Goal: Information Seeking & Learning: Learn about a topic

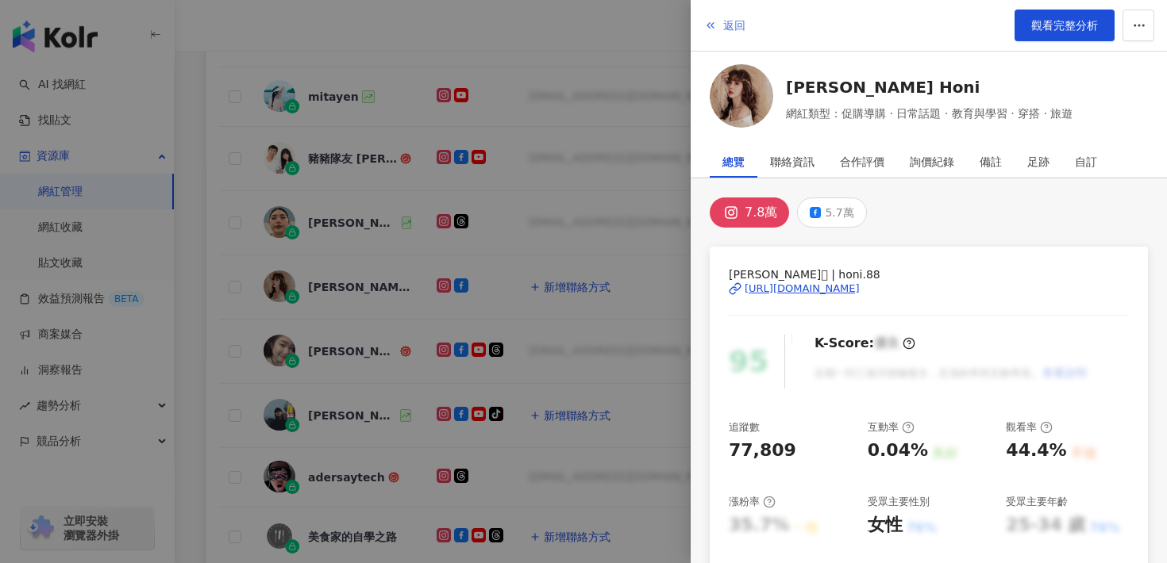
click at [721, 18] on button "返回" at bounding box center [724, 26] width 43 height 32
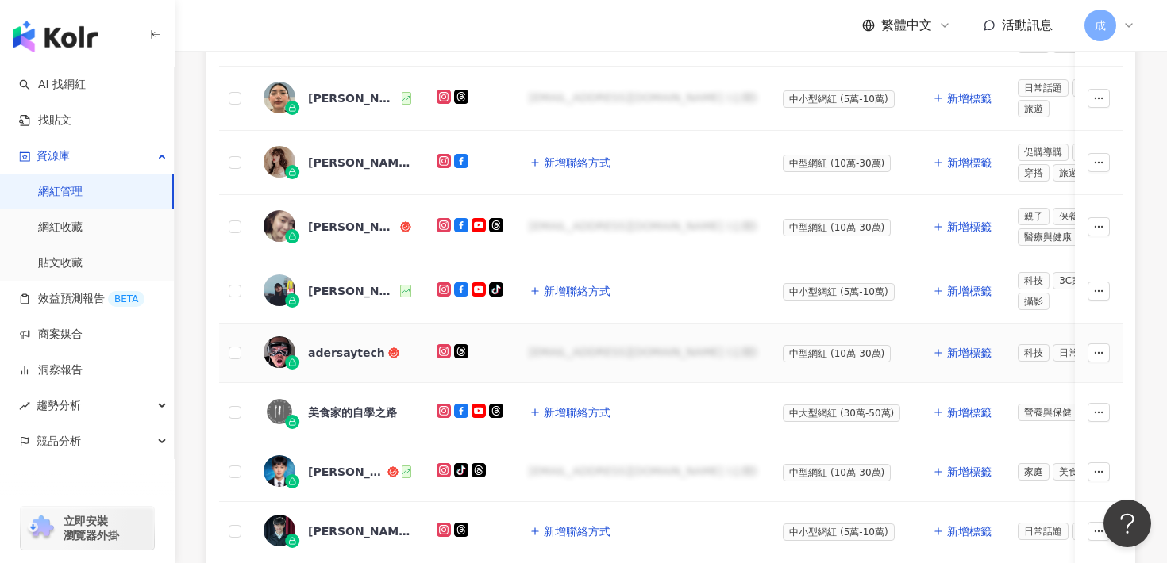
scroll to position [660, 0]
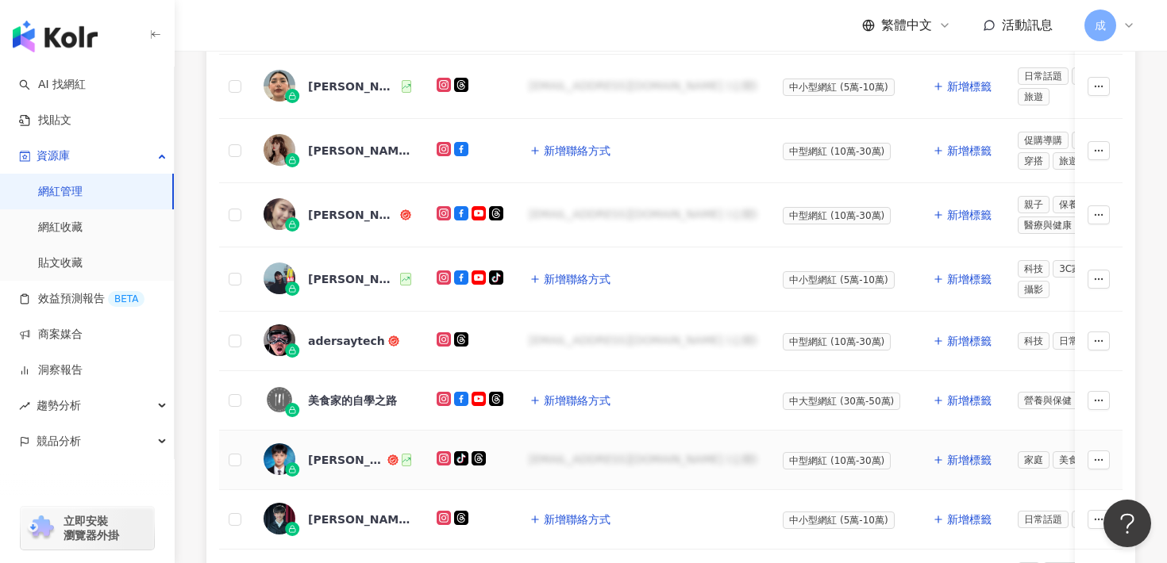
click at [325, 469] on div "[PERSON_NAME]" at bounding box center [337, 460] width 148 height 33
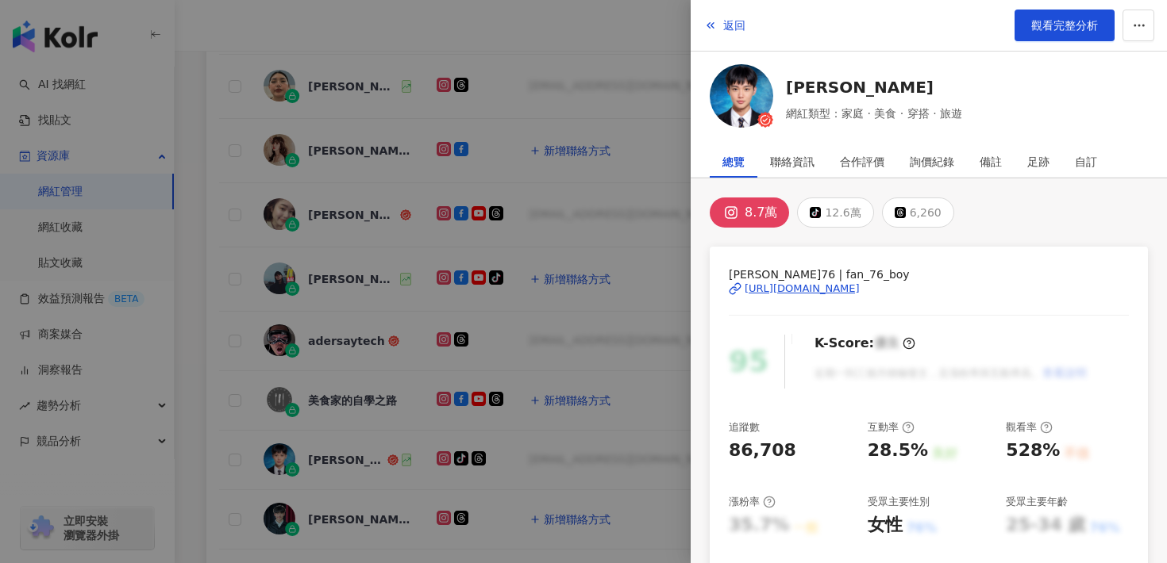
click at [797, 291] on div "[URL][DOMAIN_NAME]" at bounding box center [801, 289] width 115 height 14
click at [739, 25] on span "返回" at bounding box center [734, 25] width 22 height 13
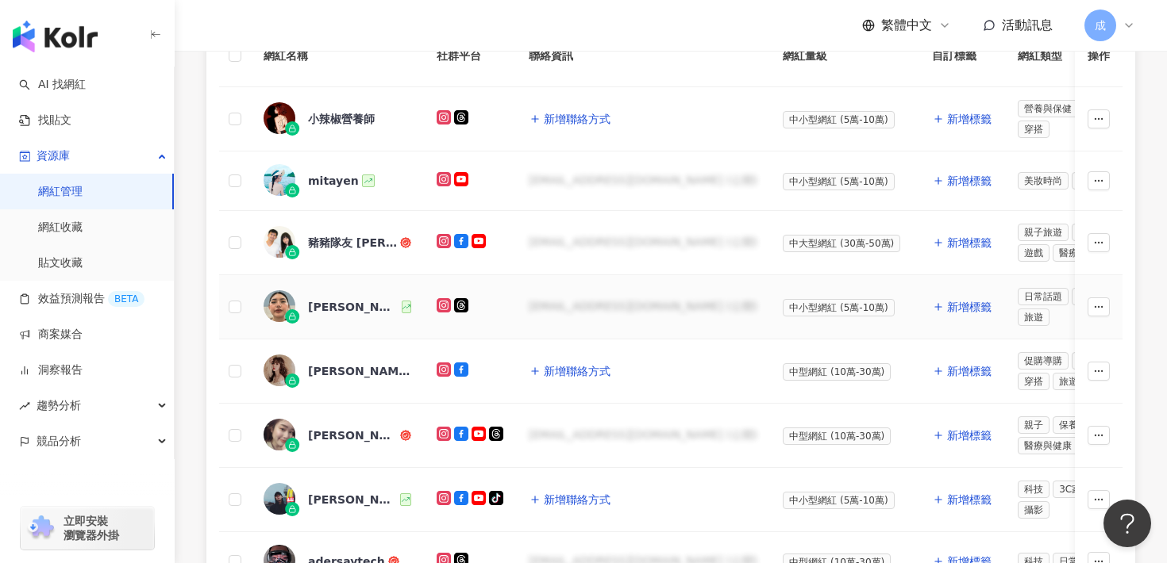
scroll to position [368, 0]
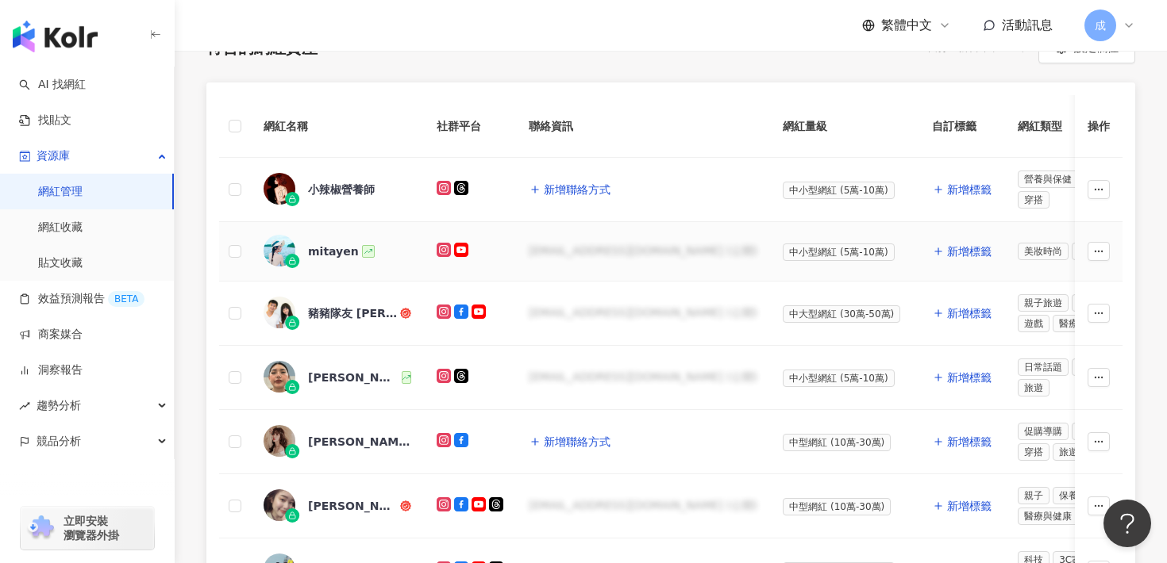
click at [336, 252] on div "mitayen" at bounding box center [333, 252] width 51 height 16
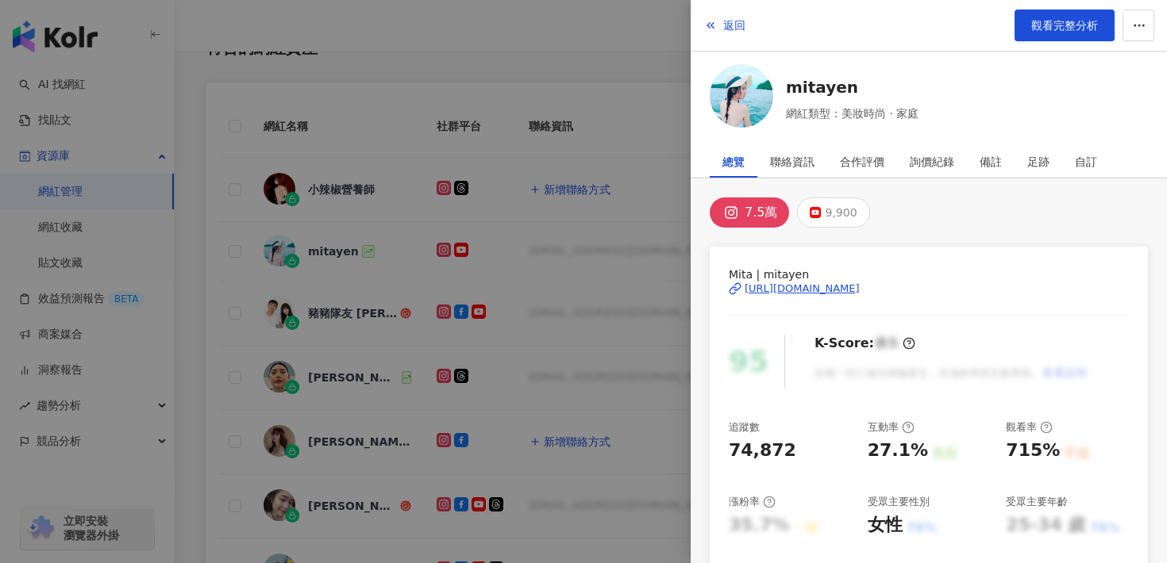
click at [753, 287] on div "[URL][DOMAIN_NAME]" at bounding box center [801, 289] width 115 height 14
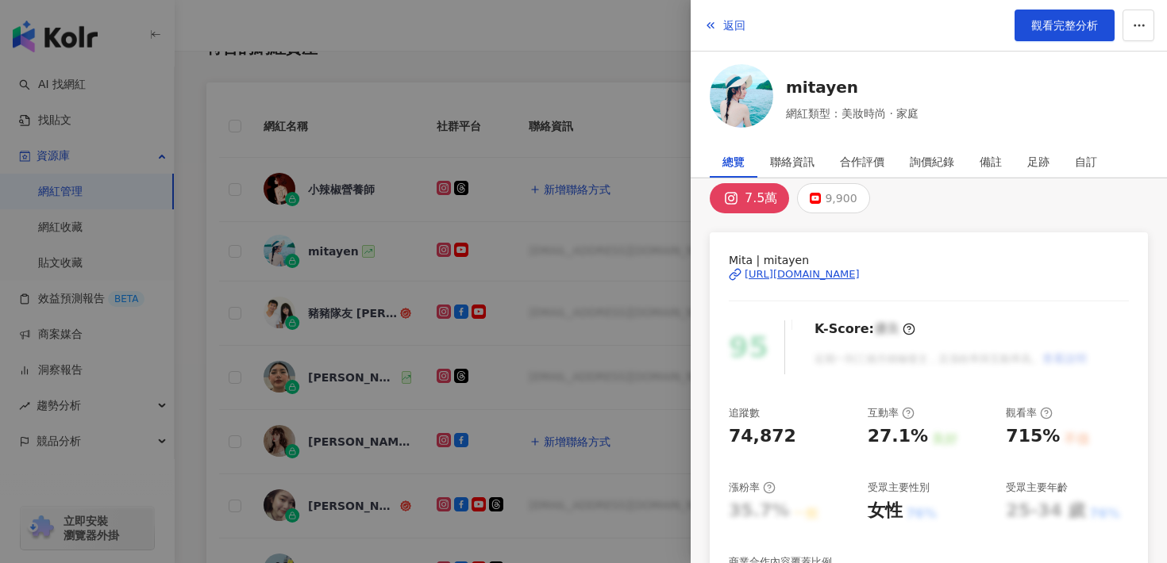
scroll to position [0, 0]
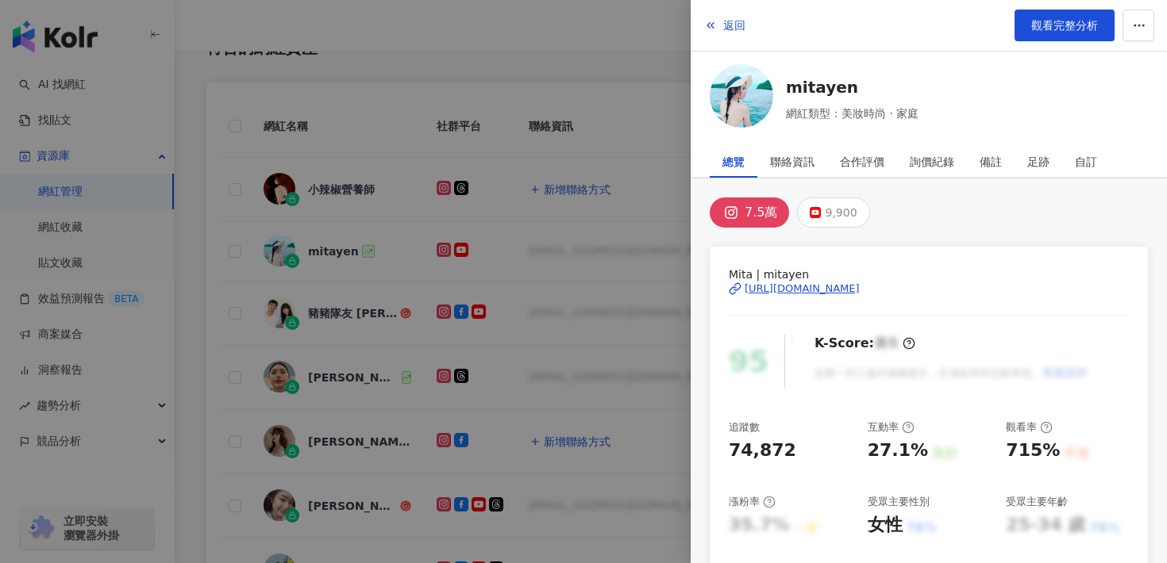
click at [844, 289] on div "[URL][DOMAIN_NAME]" at bounding box center [801, 289] width 115 height 14
click at [733, 33] on button "返回" at bounding box center [724, 26] width 43 height 32
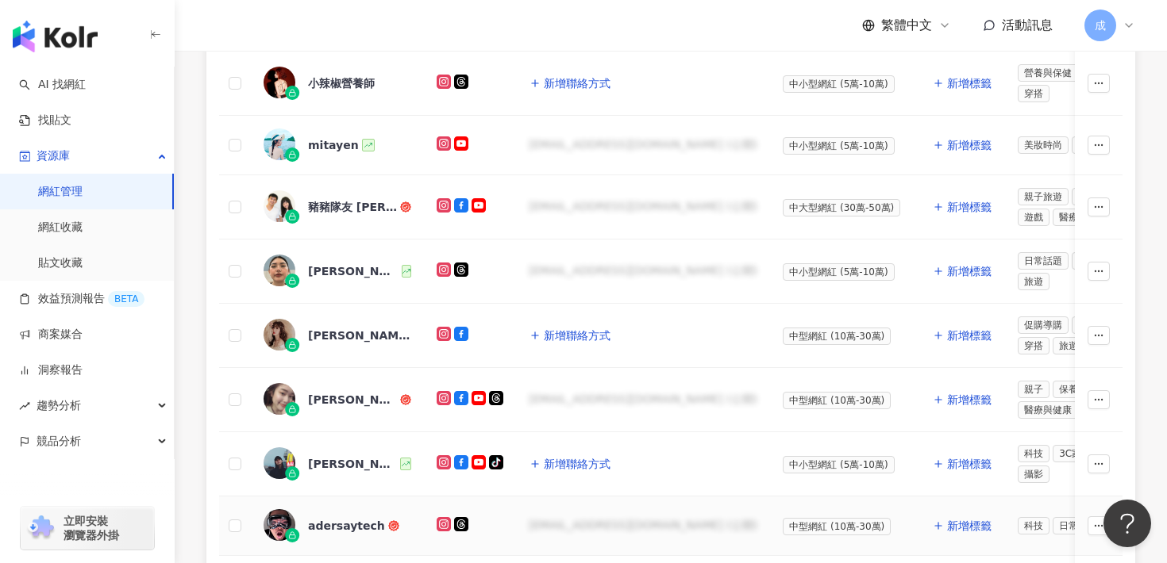
scroll to position [481, 0]
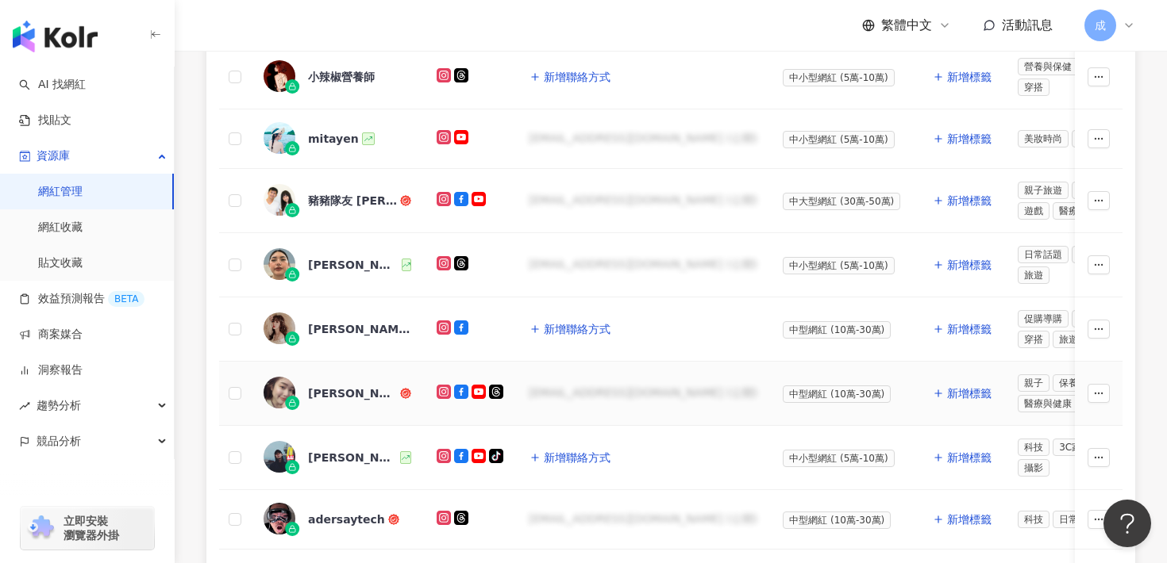
click at [346, 404] on div "[PERSON_NAME][PERSON_NAME]卡" at bounding box center [337, 393] width 148 height 33
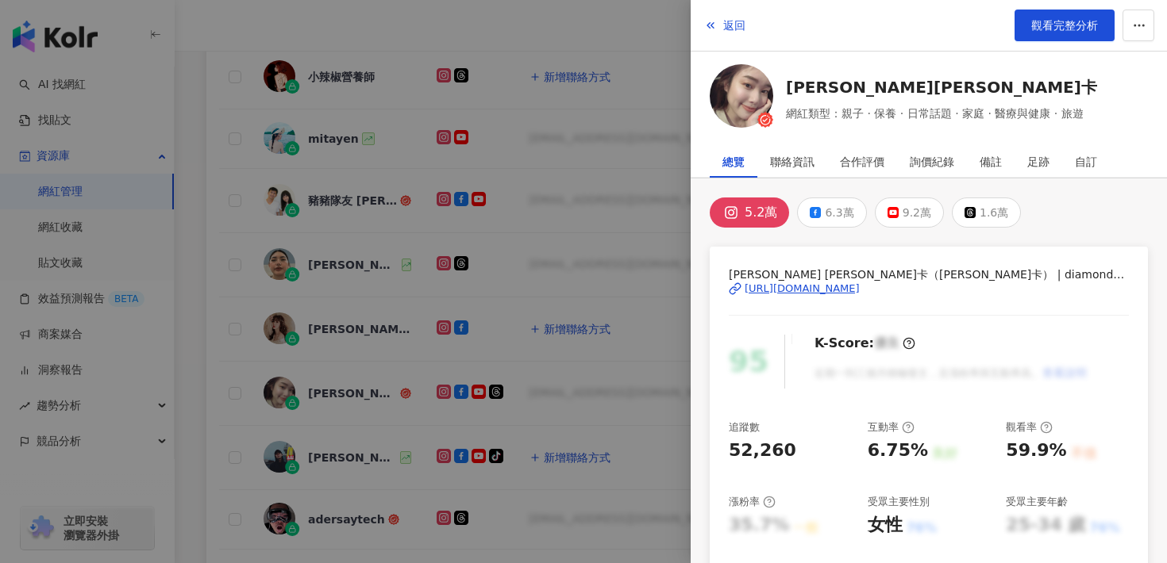
click at [794, 285] on div "[URL][DOMAIN_NAME]" at bounding box center [801, 289] width 115 height 14
click at [816, 286] on div "[URL][DOMAIN_NAME]" at bounding box center [801, 289] width 115 height 14
click at [736, 17] on button "返回" at bounding box center [724, 26] width 43 height 32
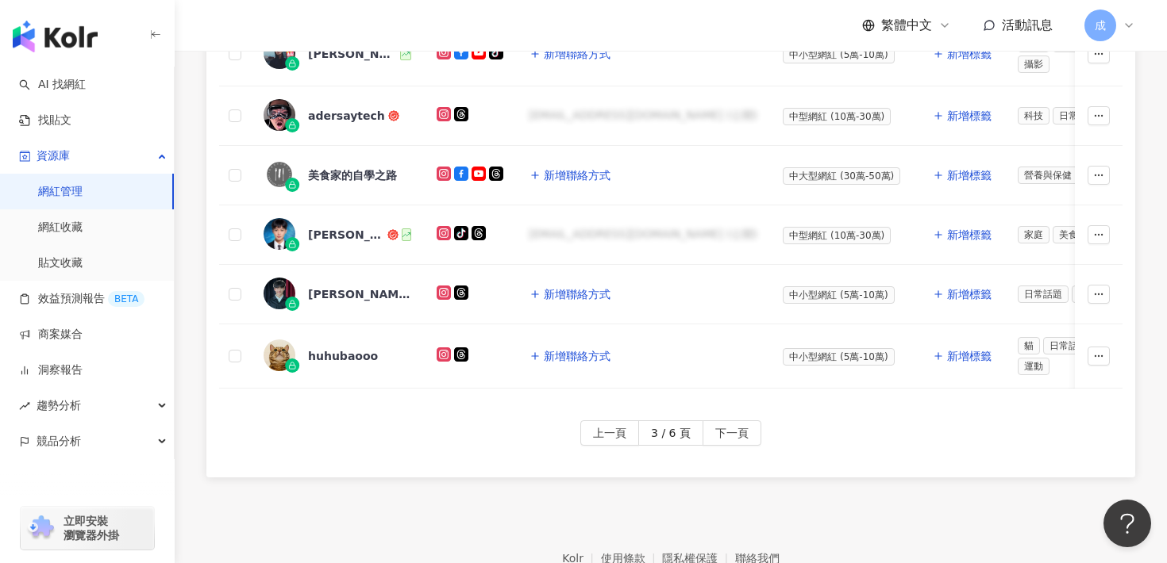
scroll to position [894, 0]
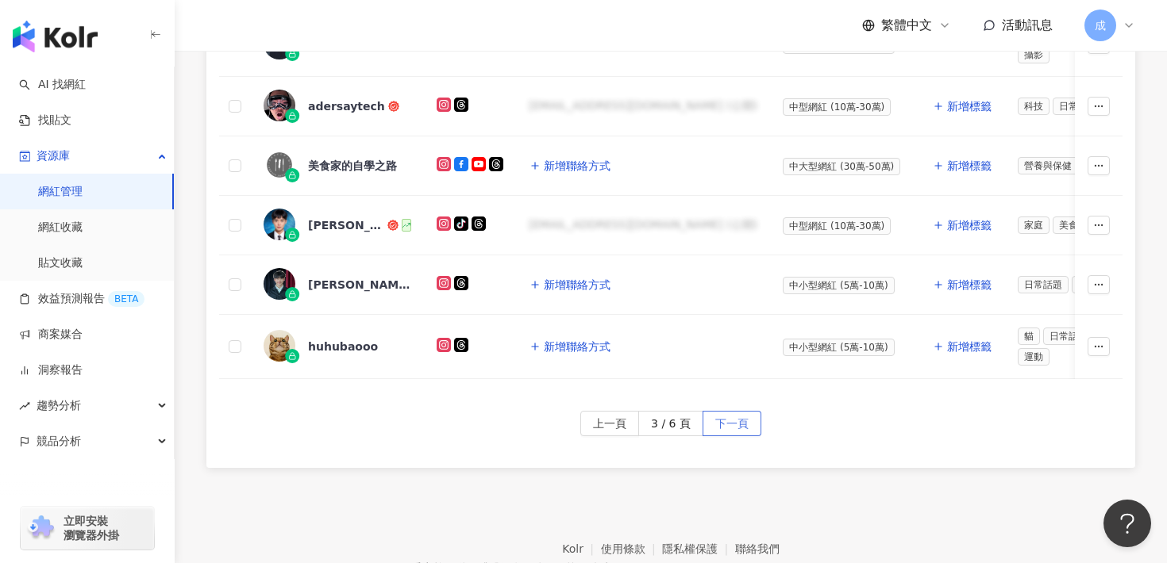
click at [733, 421] on span "下一頁" at bounding box center [731, 424] width 33 height 25
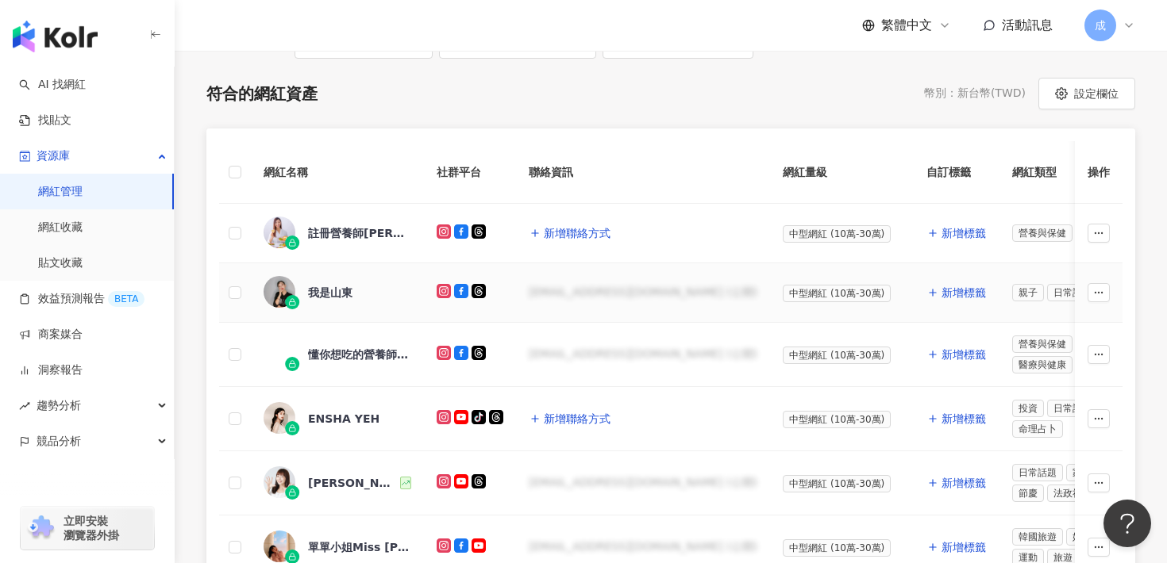
scroll to position [329, 0]
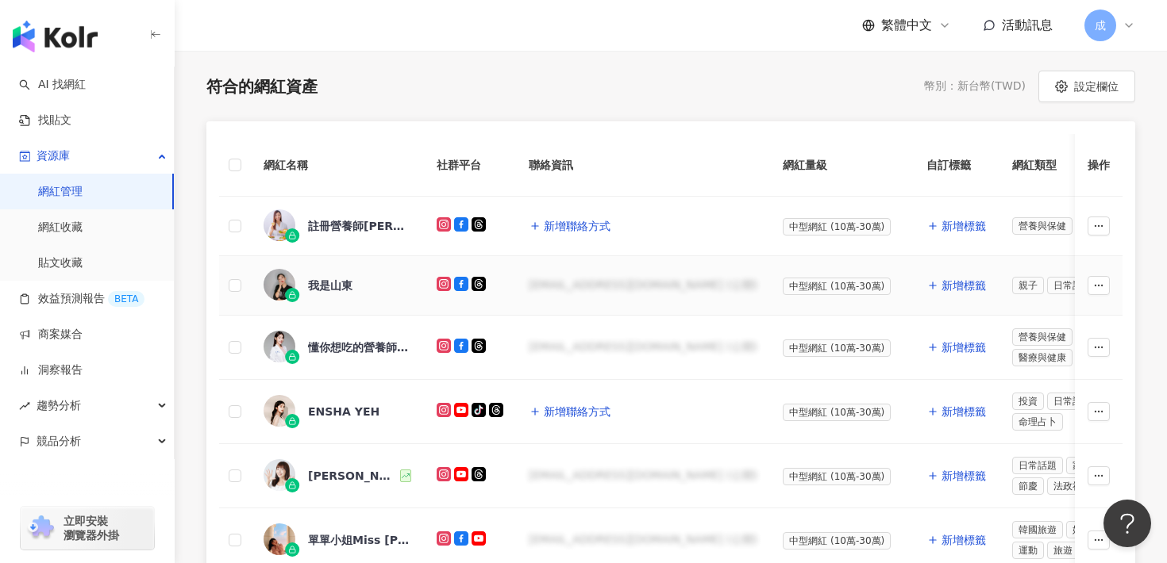
click at [340, 286] on div "我是山東" at bounding box center [330, 286] width 44 height 16
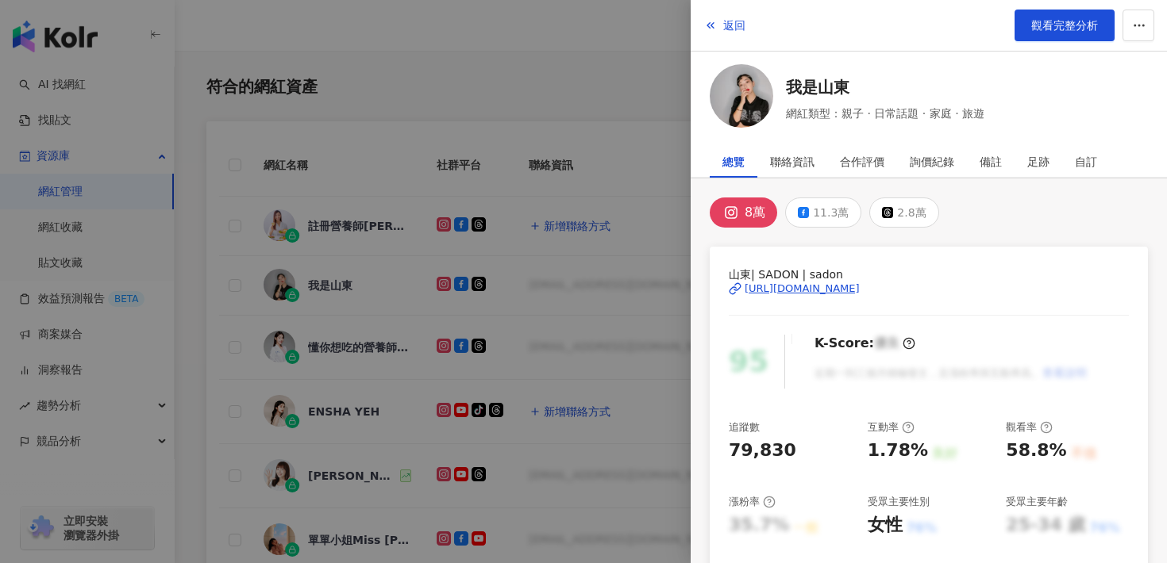
click at [758, 289] on div "[URL][DOMAIN_NAME]" at bounding box center [801, 289] width 115 height 14
click at [733, 22] on span "返回" at bounding box center [734, 25] width 22 height 13
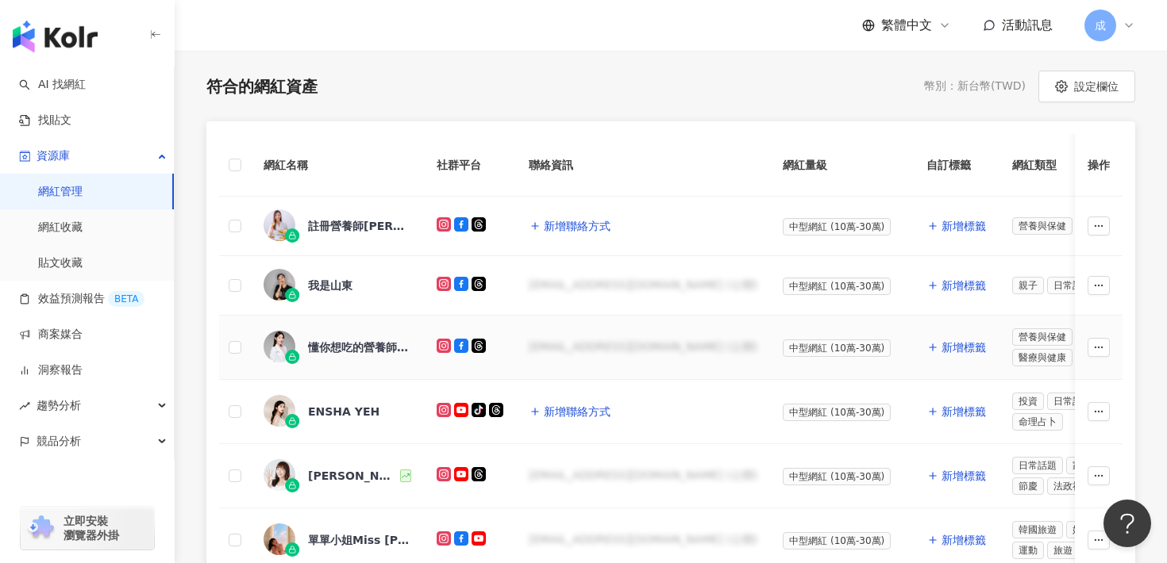
click at [357, 344] on div "懂你想吃的營養師[PERSON_NAME]" at bounding box center [359, 348] width 103 height 16
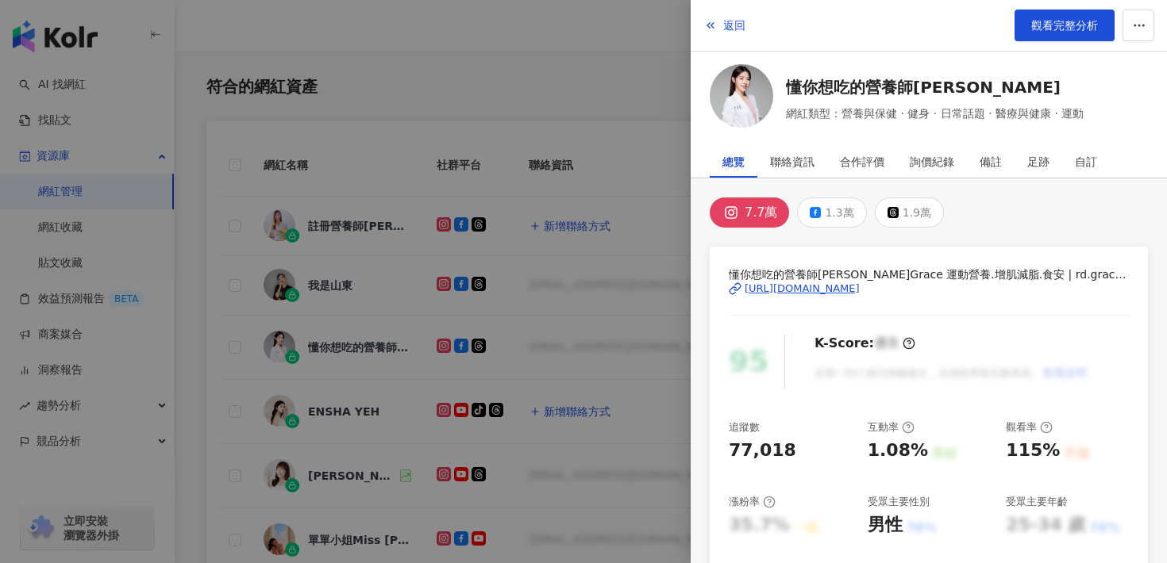
click at [860, 292] on div "[URL][DOMAIN_NAME]" at bounding box center [801, 289] width 115 height 14
click at [741, 25] on span "返回" at bounding box center [734, 25] width 22 height 13
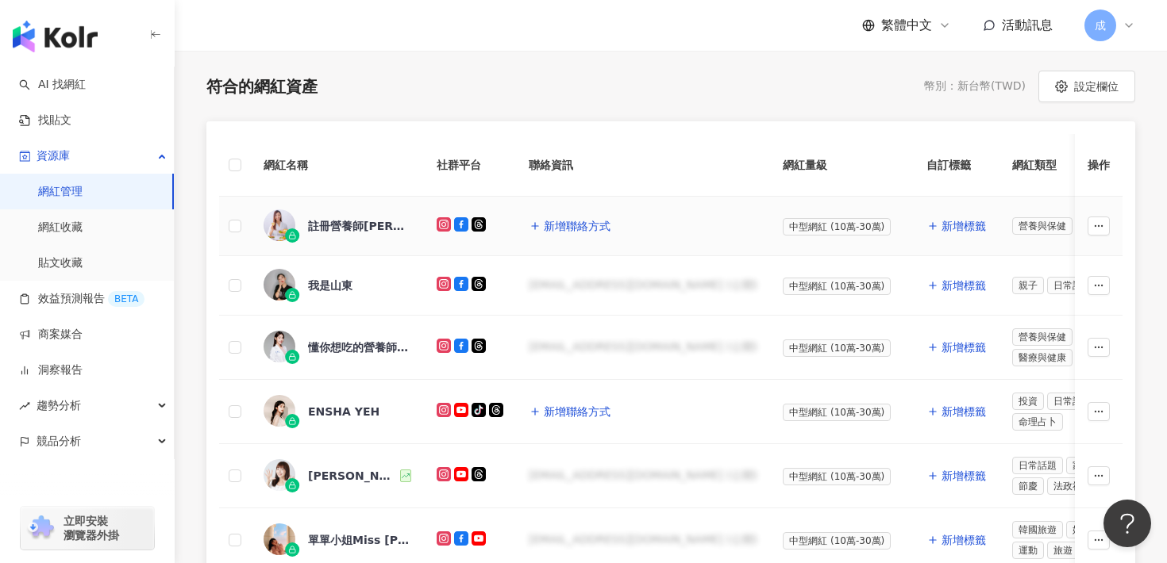
click at [306, 225] on div "註冊營養師[PERSON_NAME] - Nutri Life" at bounding box center [337, 226] width 148 height 33
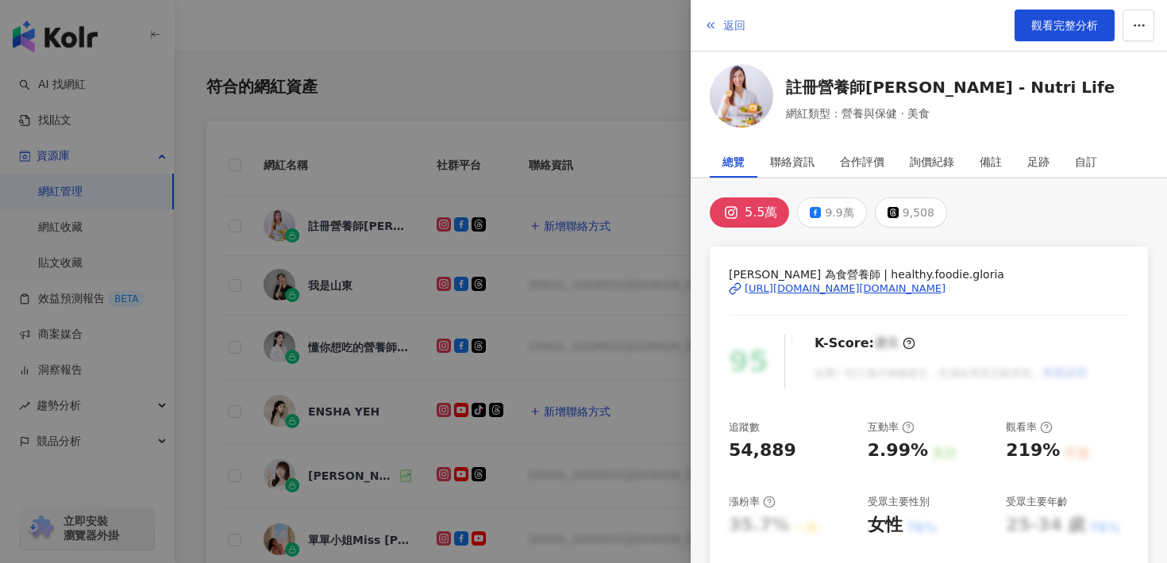
click at [732, 23] on span "返回" at bounding box center [734, 25] width 22 height 13
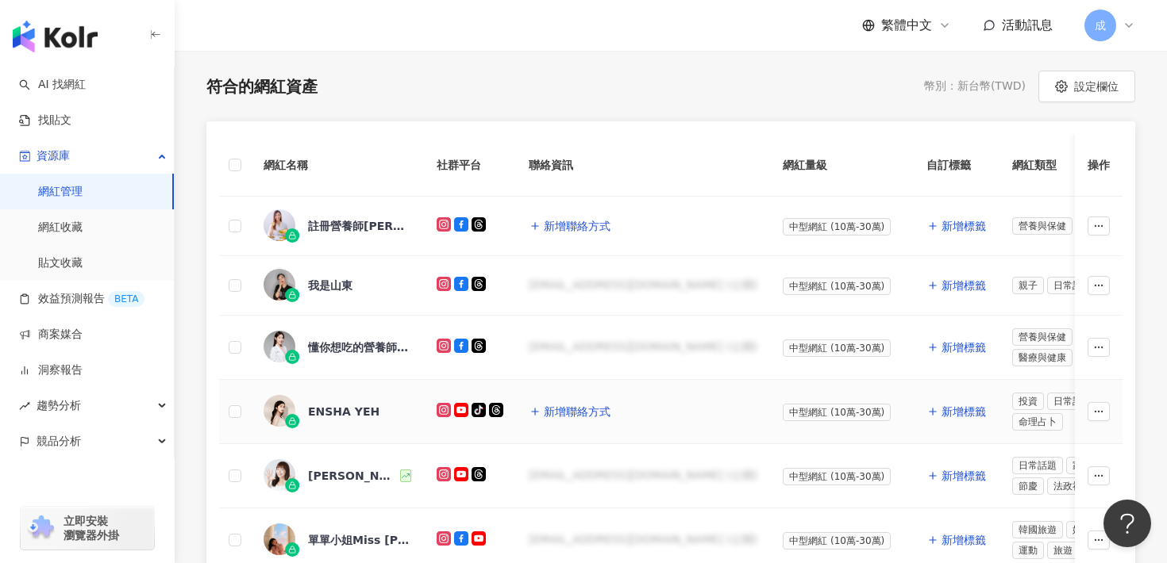
scroll to position [402, 0]
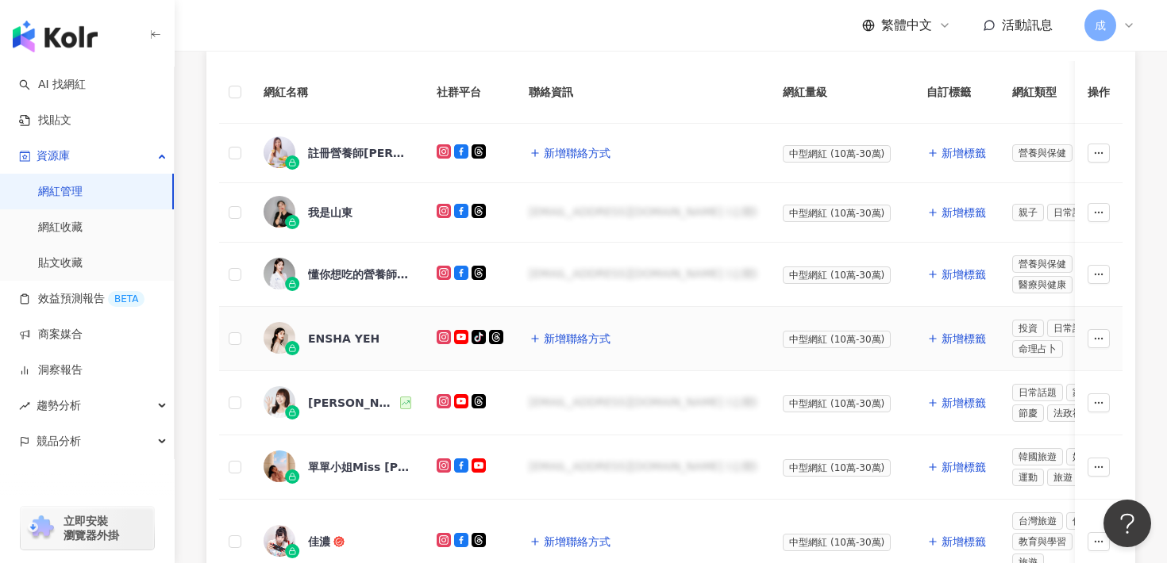
click at [365, 341] on div "ENSHA YEH" at bounding box center [343, 339] width 71 height 16
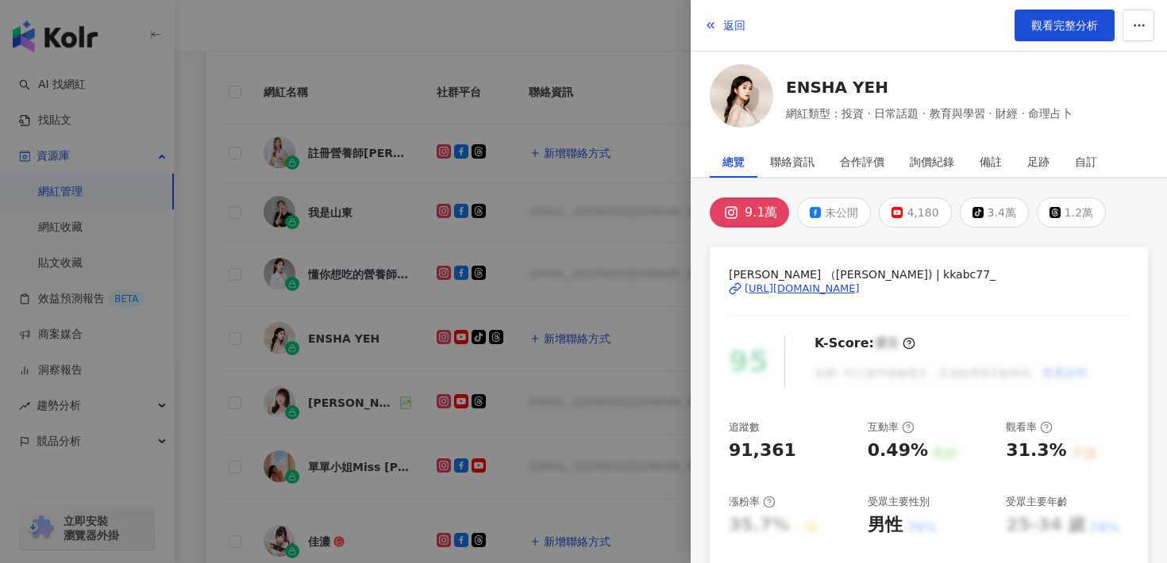
click at [789, 289] on div "[URL][DOMAIN_NAME]" at bounding box center [801, 289] width 115 height 14
click at [735, 21] on span "返回" at bounding box center [734, 25] width 22 height 13
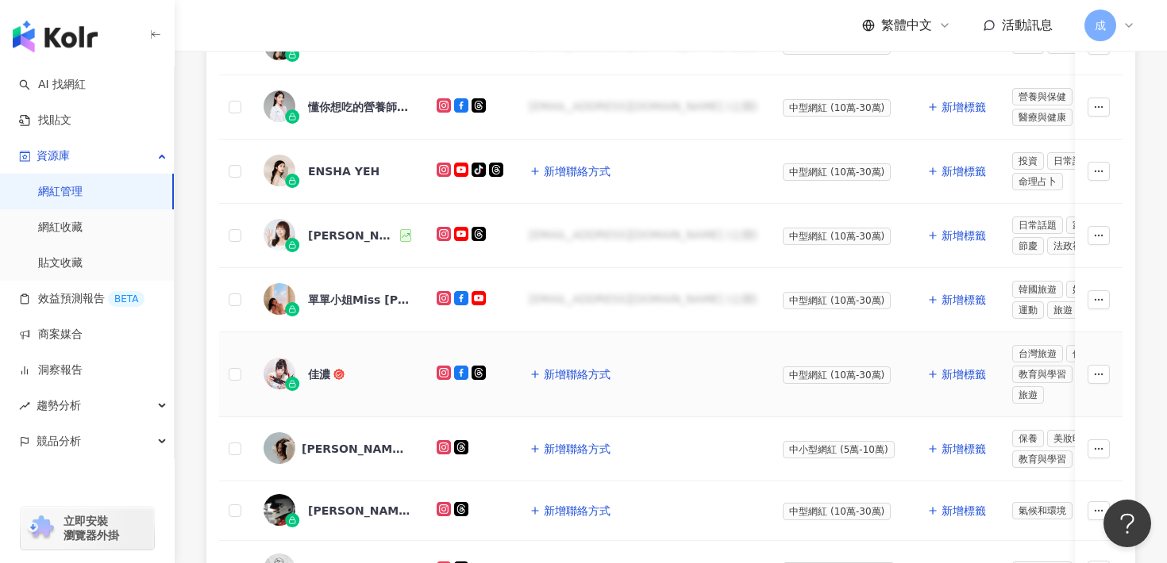
scroll to position [583, 0]
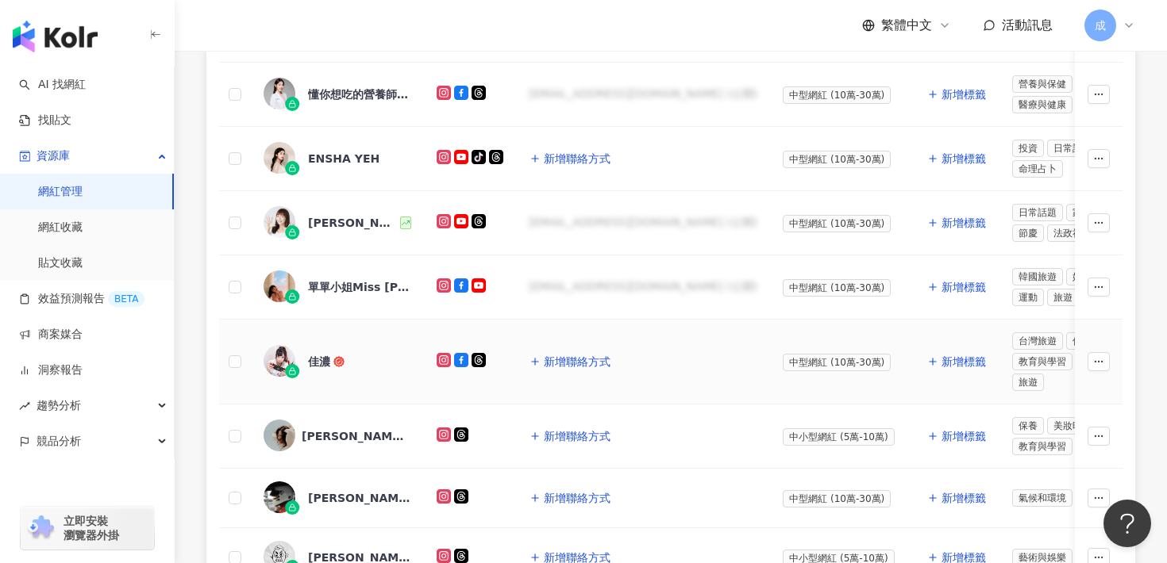
click at [320, 355] on div "佳濃" at bounding box center [319, 362] width 22 height 16
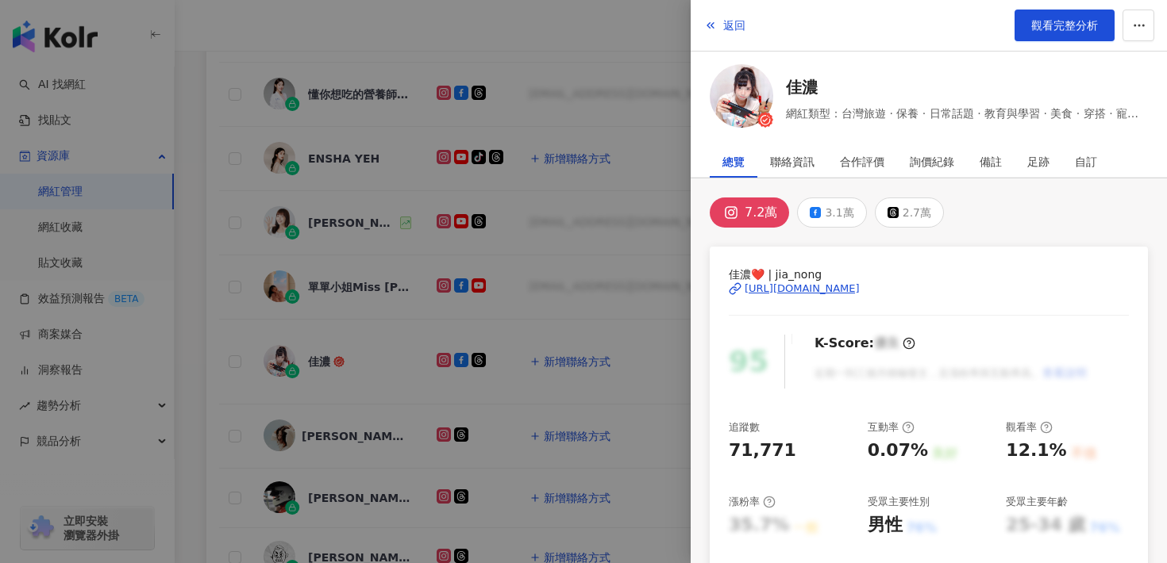
click at [801, 283] on div "[URL][DOMAIN_NAME]" at bounding box center [801, 289] width 115 height 14
click at [709, 21] on icon "button" at bounding box center [710, 25] width 13 height 13
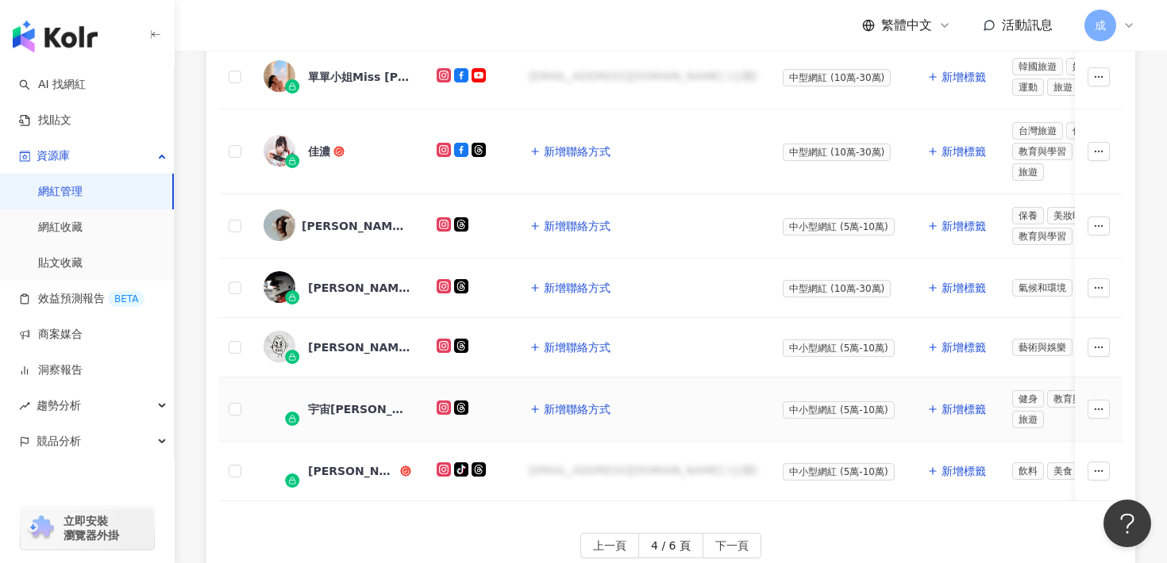
scroll to position [804, 0]
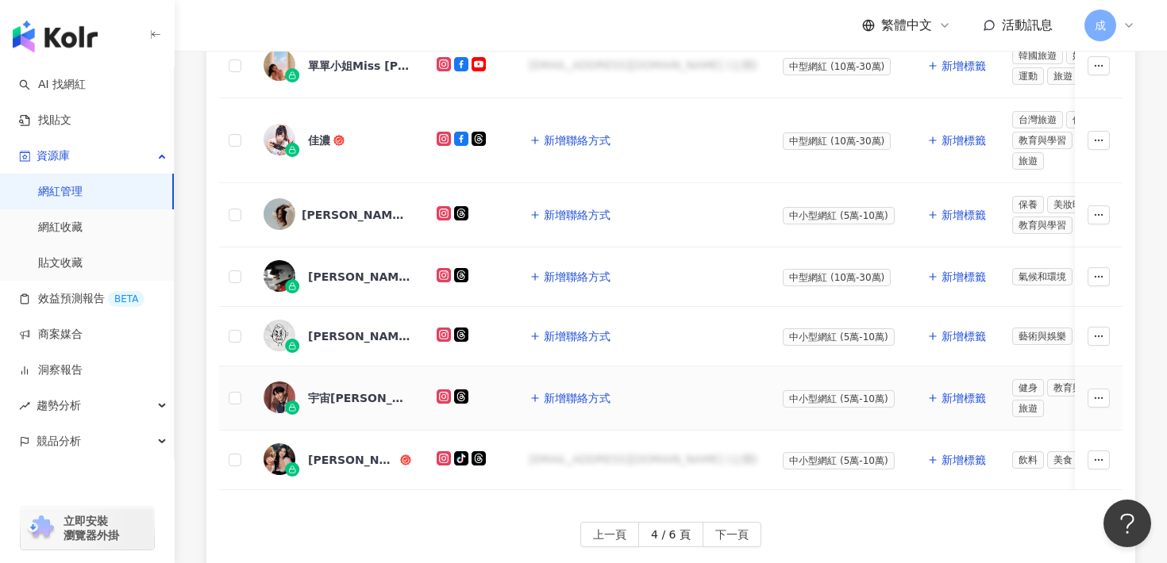
click at [339, 406] on div "宇宙[PERSON_NAME]（宇宙）" at bounding box center [337, 398] width 148 height 33
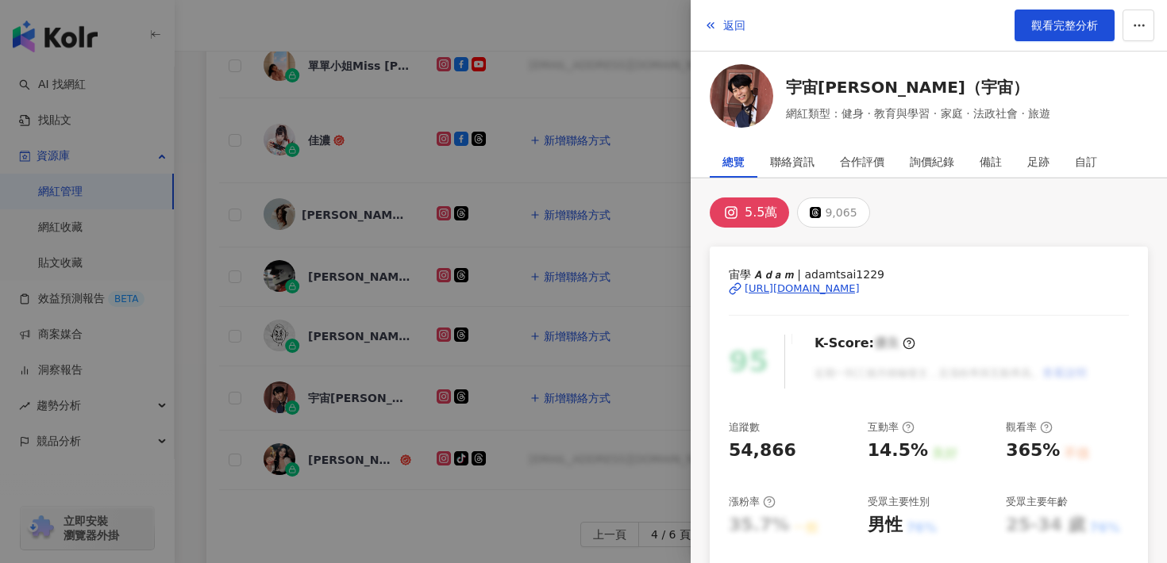
click at [785, 276] on span "宙學 𝘼 𝙙 𝙖 𝙢 | adamtsai1229" at bounding box center [929, 274] width 400 height 17
click at [785, 286] on div "[URL][DOMAIN_NAME]" at bounding box center [801, 289] width 115 height 14
click at [727, 25] on span "返回" at bounding box center [734, 25] width 22 height 13
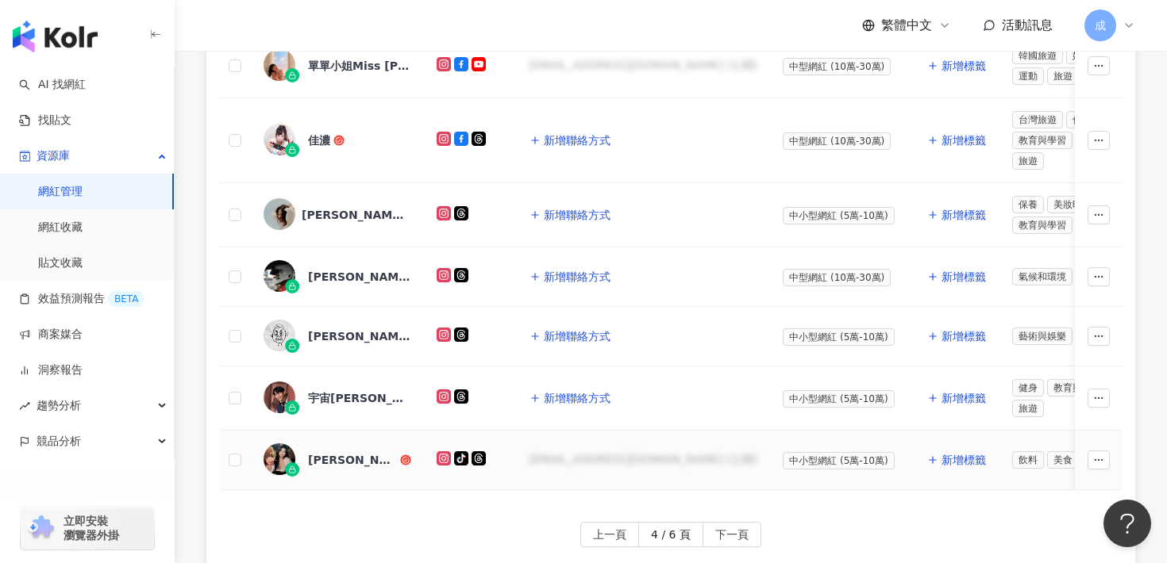
click at [345, 460] on div "[PERSON_NAME]｜[PERSON_NAME]❤️調酒" at bounding box center [352, 460] width 89 height 16
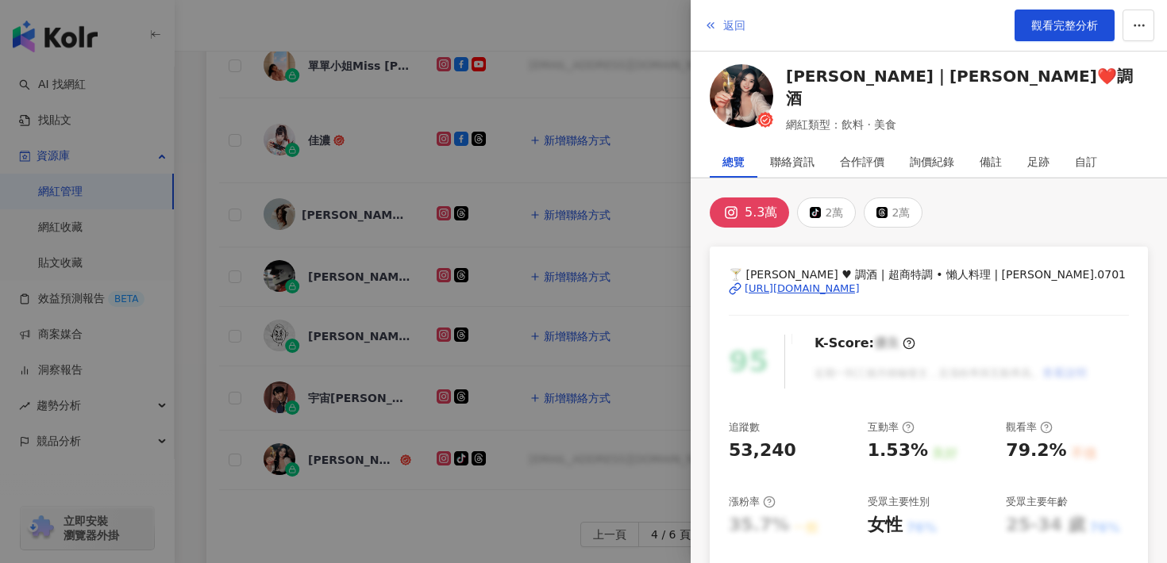
click at [723, 27] on span "返回" at bounding box center [734, 25] width 22 height 13
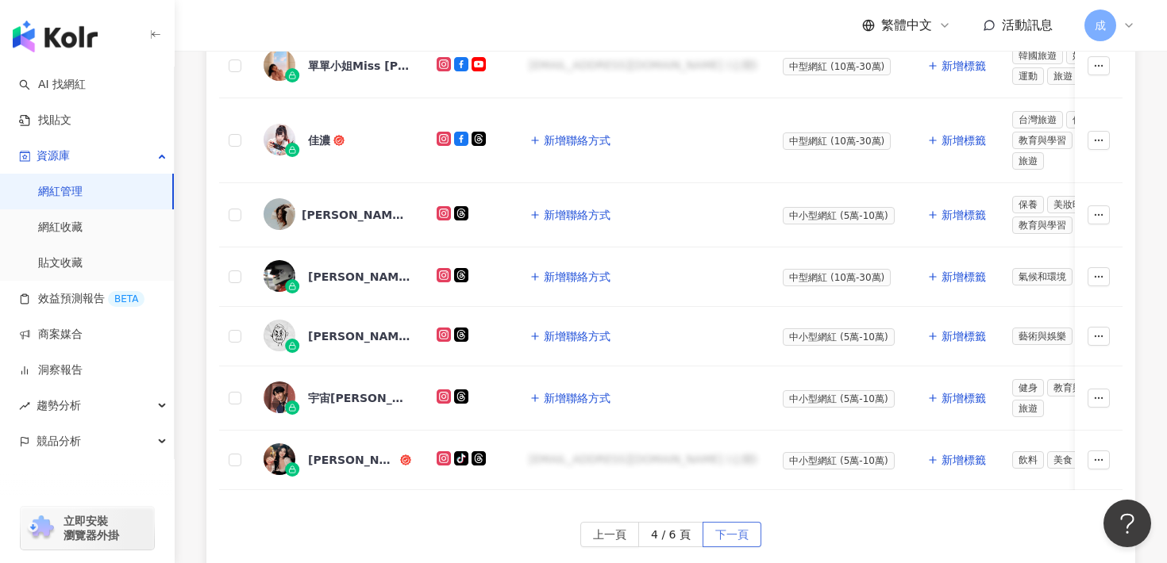
click at [722, 540] on span "下一頁" at bounding box center [731, 535] width 33 height 25
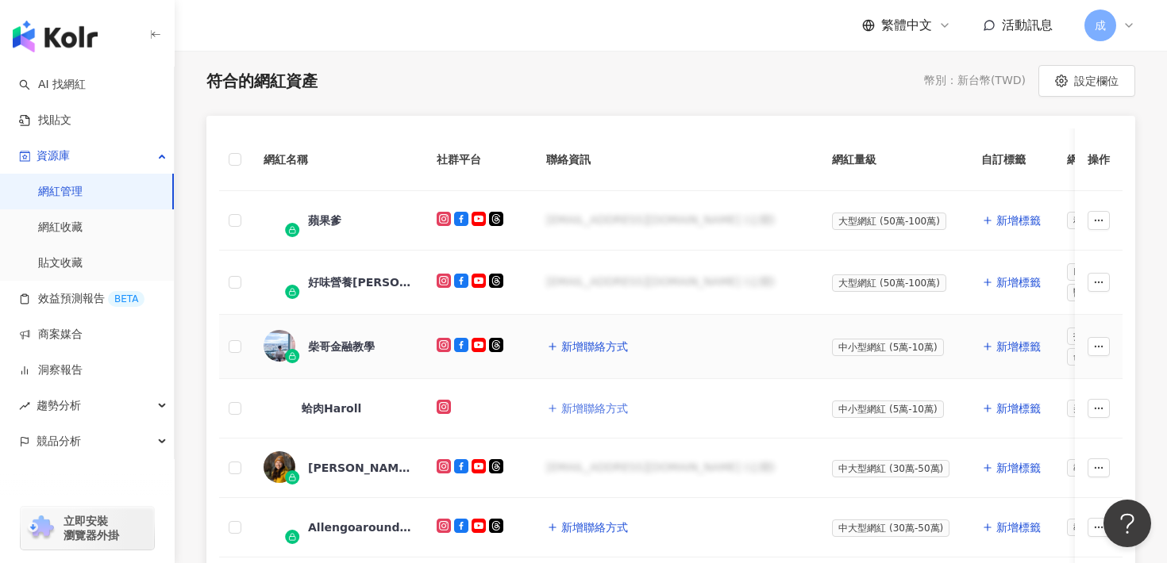
scroll to position [337, 0]
